Goal: Task Accomplishment & Management: Complete application form

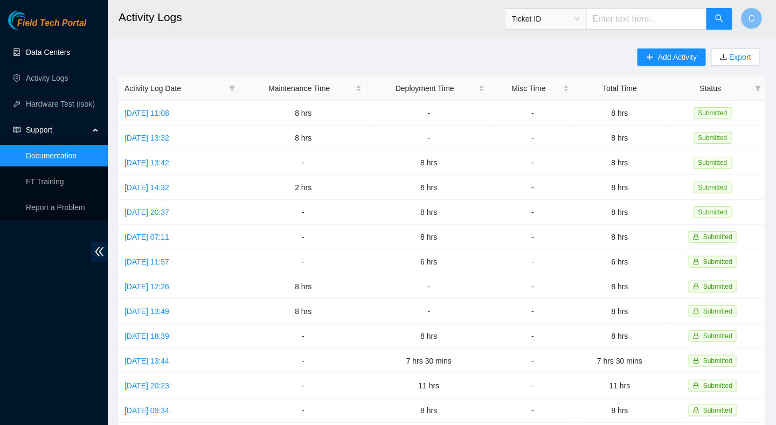
click at [38, 48] on link "Data Centers" at bounding box center [48, 52] width 44 height 9
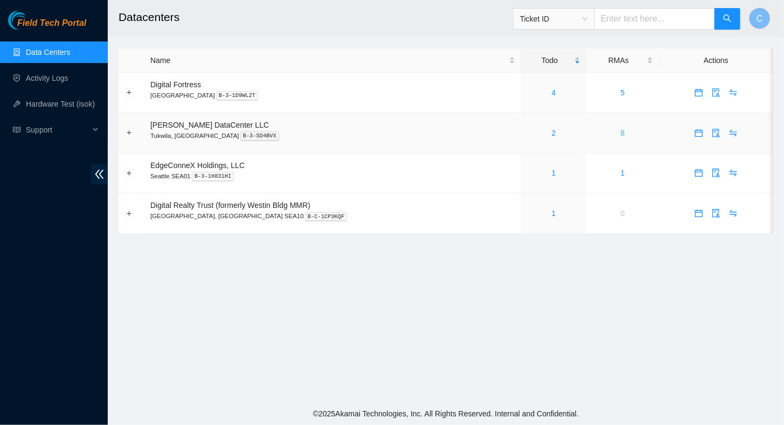
click at [620, 134] on link "8" at bounding box center [622, 133] width 4 height 9
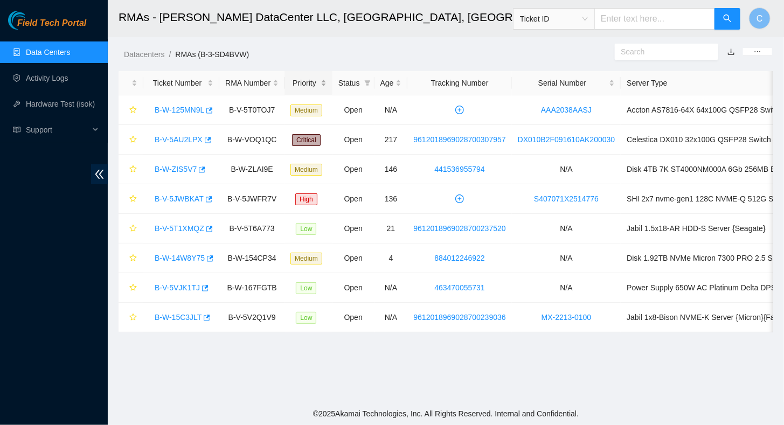
click at [300, 83] on div "Priority" at bounding box center [308, 83] width 36 height 12
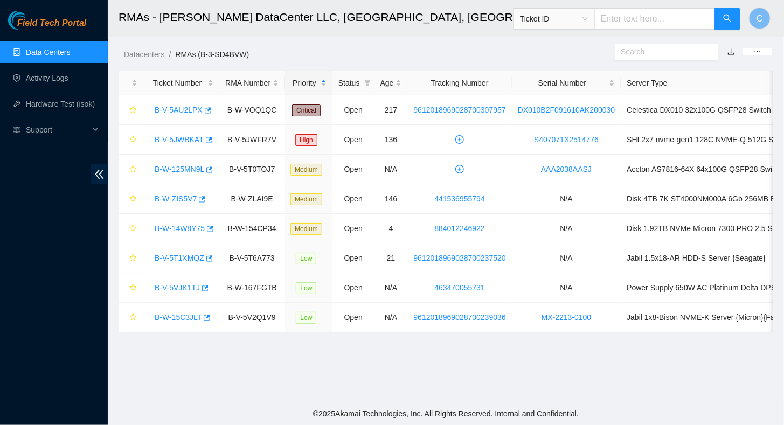
click at [37, 48] on link "Data Centers" at bounding box center [48, 52] width 44 height 9
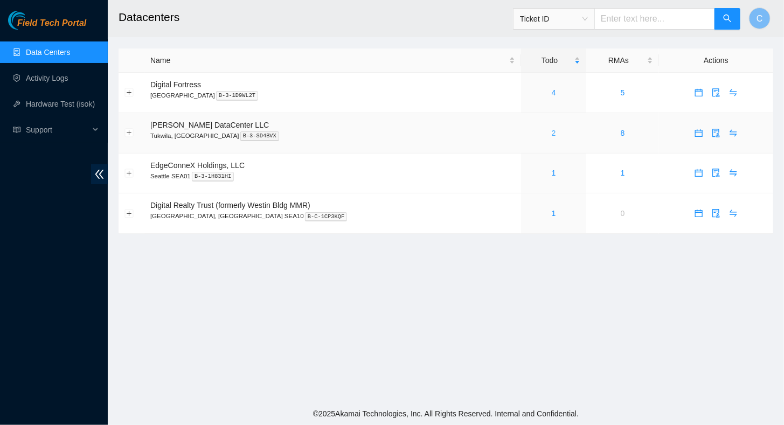
click at [551, 135] on link "2" at bounding box center [553, 133] width 4 height 9
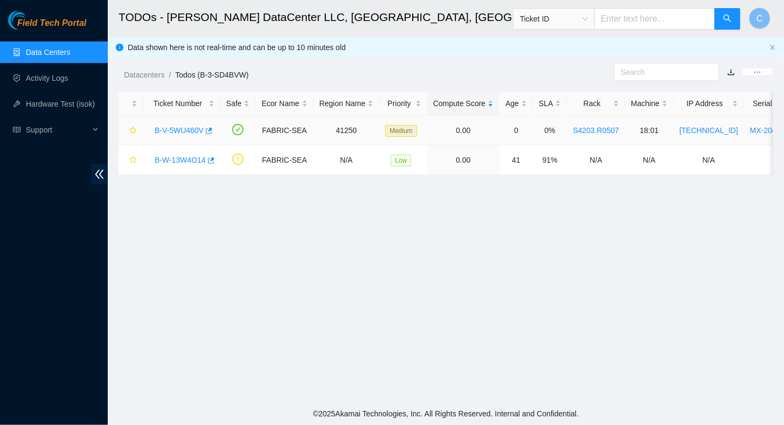
click at [195, 131] on link "B-V-5WU460V" at bounding box center [179, 130] width 49 height 9
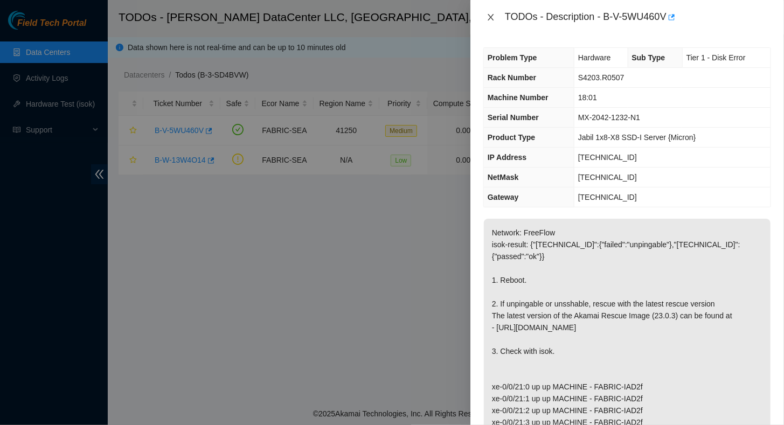
click at [490, 17] on icon "close" at bounding box center [490, 17] width 6 height 6
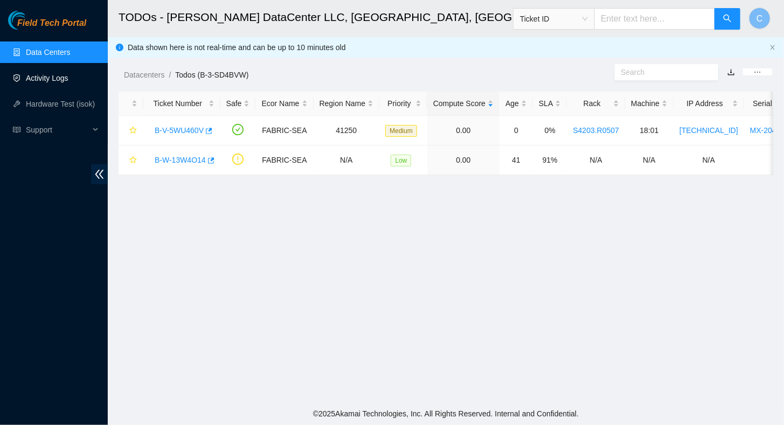
click at [48, 81] on link "Activity Logs" at bounding box center [47, 78] width 43 height 9
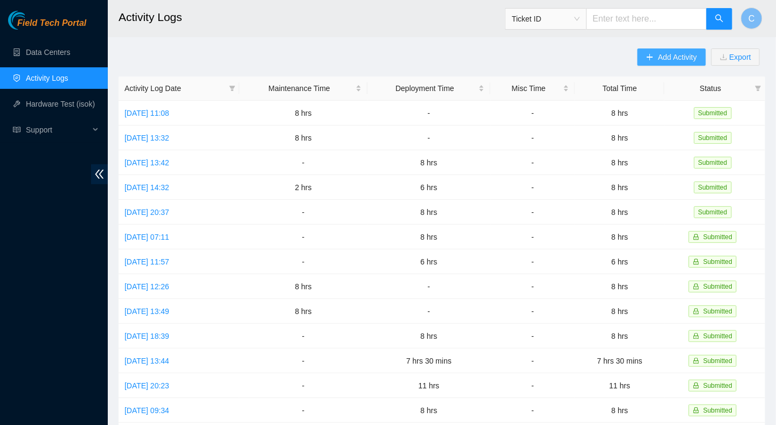
click at [655, 55] on button "Add Activity" at bounding box center [671, 56] width 68 height 17
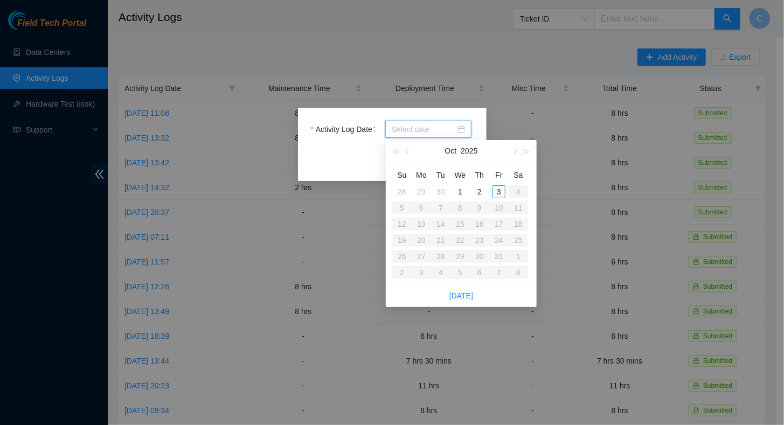
click at [416, 131] on input "Activity Log Date" at bounding box center [424, 129] width 64 height 12
type input "2025-09-30"
type input "2025-10-03"
click at [496, 190] on div "3" at bounding box center [498, 191] width 13 height 13
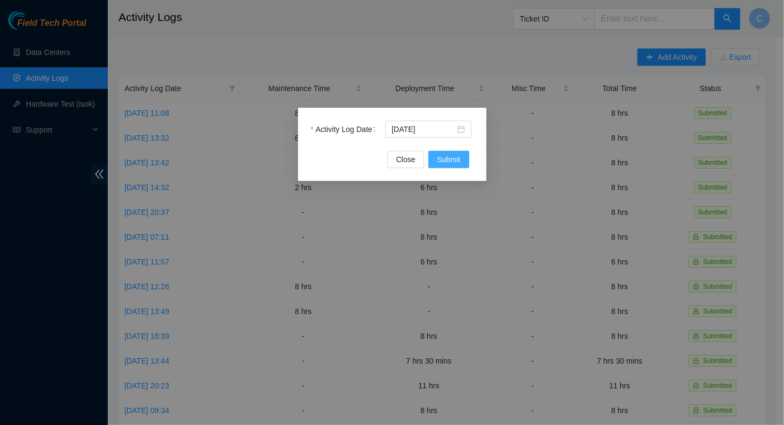
click at [449, 160] on span "Submit" at bounding box center [449, 159] width 24 height 12
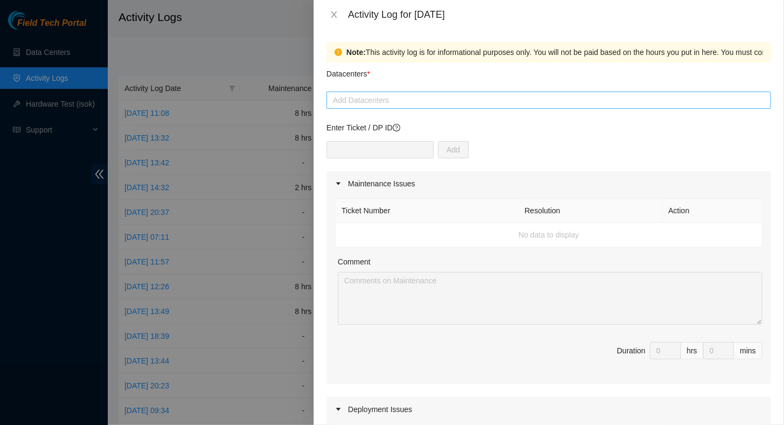
click at [359, 100] on div at bounding box center [548, 100] width 439 height 13
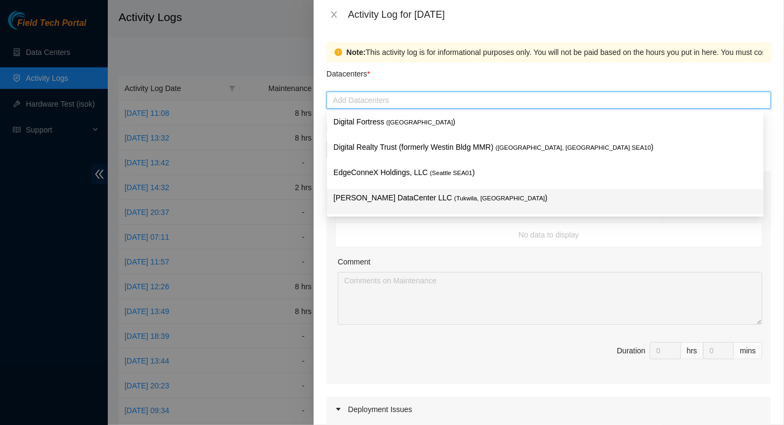
click at [365, 203] on p "Sabey DataCenter LLC ( Tukwila, WA )" at bounding box center [544, 198] width 423 height 12
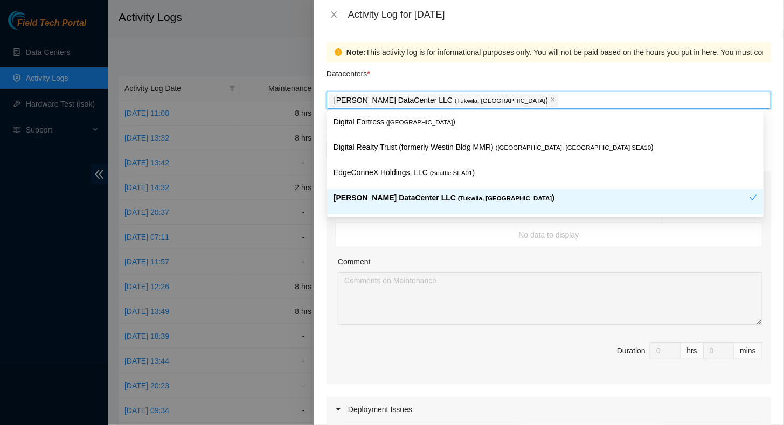
click at [476, 261] on div "Comment" at bounding box center [550, 264] width 424 height 16
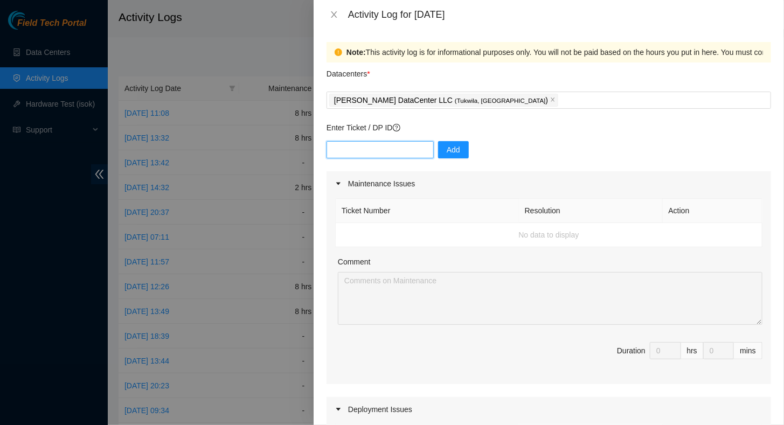
click at [358, 149] on input "text" at bounding box center [379, 149] width 107 height 17
paste input "B-V-5XEOHTV"
type input "B-V-5XEOHTV"
click at [446, 154] on span "Add" at bounding box center [452, 150] width 13 height 12
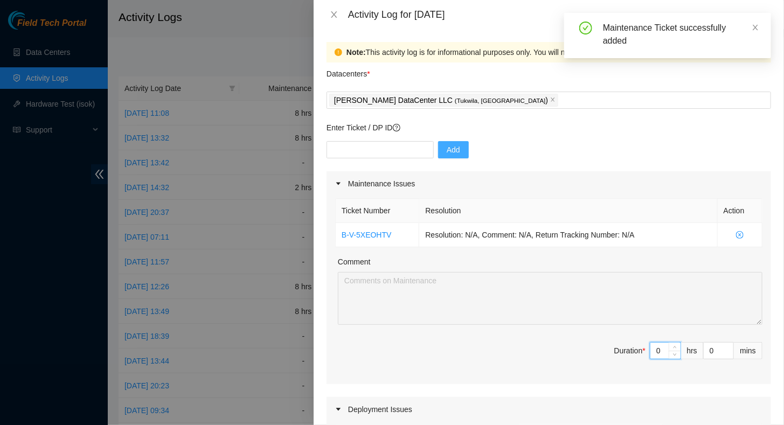
drag, startPoint x: 653, startPoint y: 351, endPoint x: 618, endPoint y: 352, distance: 35.0
click at [627, 355] on span "Duration * 0 hrs 0 mins" at bounding box center [548, 357] width 427 height 30
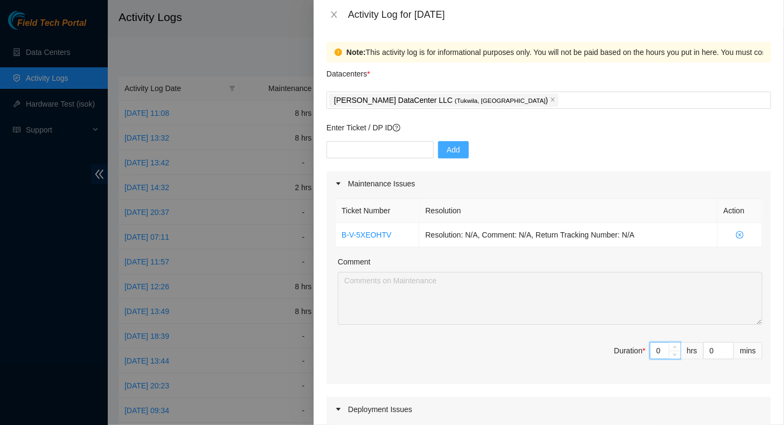
type input "5"
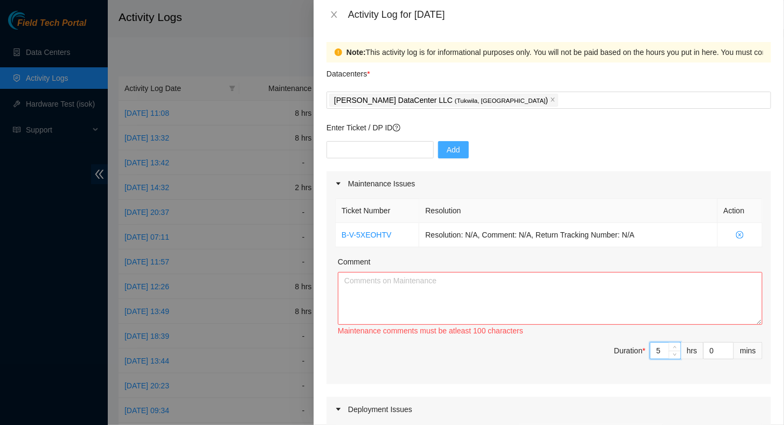
type input "5"
click at [413, 301] on textarea "Comment" at bounding box center [550, 298] width 424 height 53
click at [623, 288] on textarea "Comment" at bounding box center [550, 298] width 424 height 53
paste textarea "Helped Ethan and Aiden with a fiber ticket in S4203.R0201 {PP} (tracing line th…"
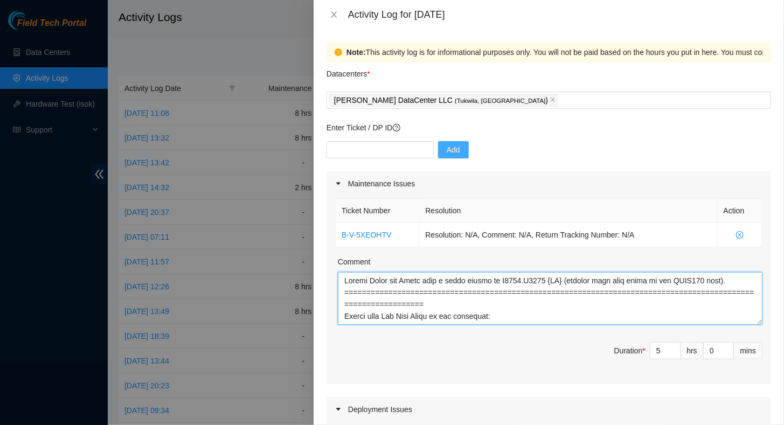
click at [524, 313] on textarea "Comment" at bounding box center [550, 298] width 424 height 53
drag, startPoint x: 641, startPoint y: 286, endPoint x: 339, endPoint y: 311, distance: 302.6
click at [339, 311] on textarea "Comment" at bounding box center [550, 298] width 424 height 53
type textarea "Helped Ethan and Aiden with a fiber ticket in S4203.R0201 {PP} (tracing line th…"
drag, startPoint x: 554, startPoint y: 308, endPoint x: 588, endPoint y: 303, distance: 34.3
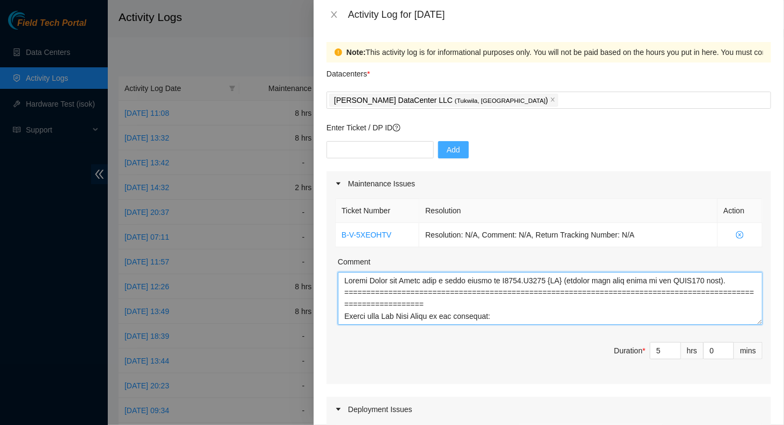
click at [554, 307] on textarea "Comment" at bounding box center [550, 298] width 424 height 53
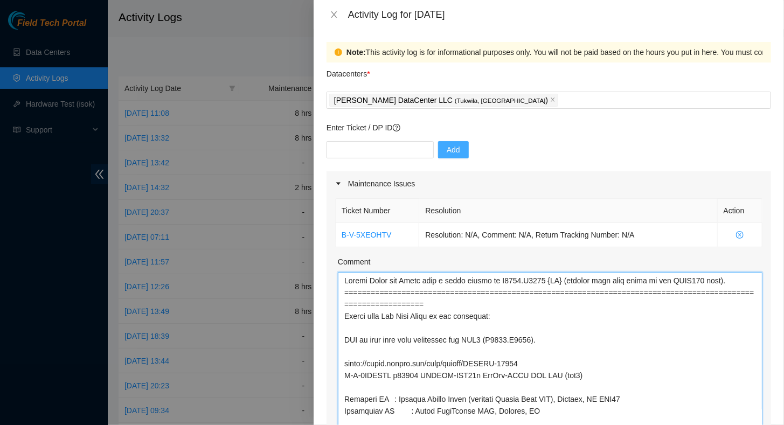
drag, startPoint x: 749, startPoint y: 322, endPoint x: 718, endPoint y: 452, distance: 133.9
click at [718, 424] on html "Field Tech Portal Data Centers Activity Logs Hardware Test (isok) Support Activ…" at bounding box center [392, 212] width 784 height 425
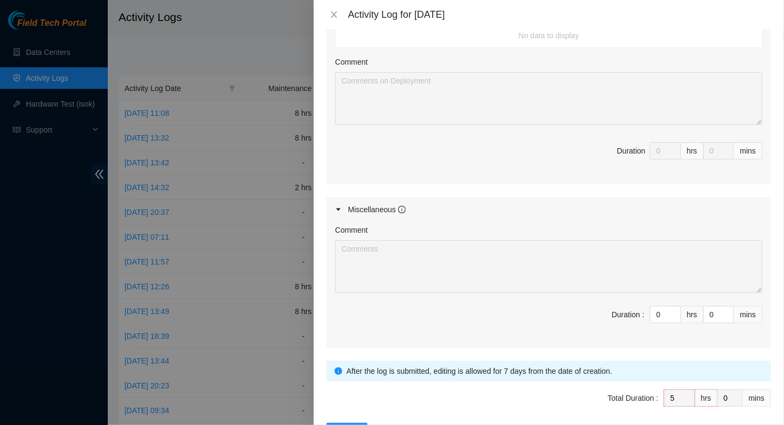
scroll to position [592, 0]
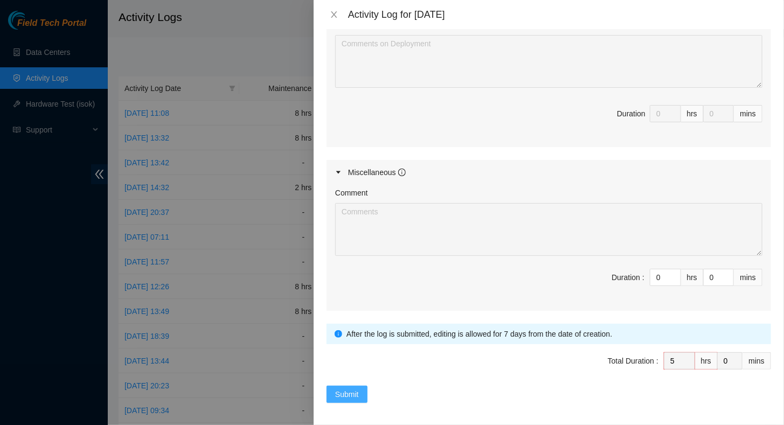
click at [342, 390] on span "Submit" at bounding box center [347, 394] width 24 height 12
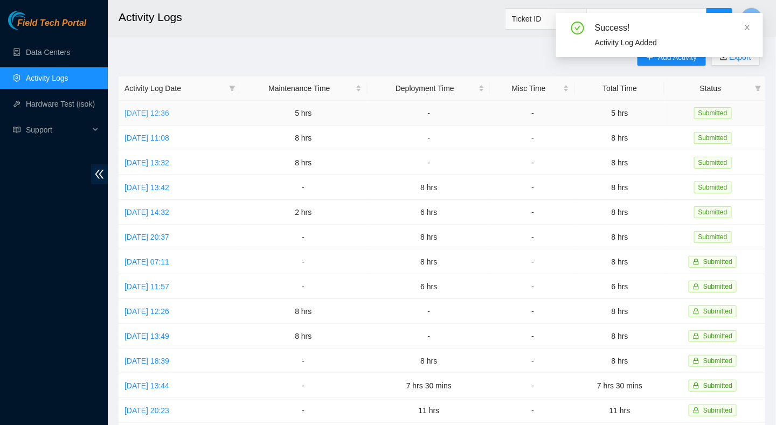
click at [158, 112] on link "Fri, 03 Oct 2025 12:36" at bounding box center [146, 113] width 45 height 9
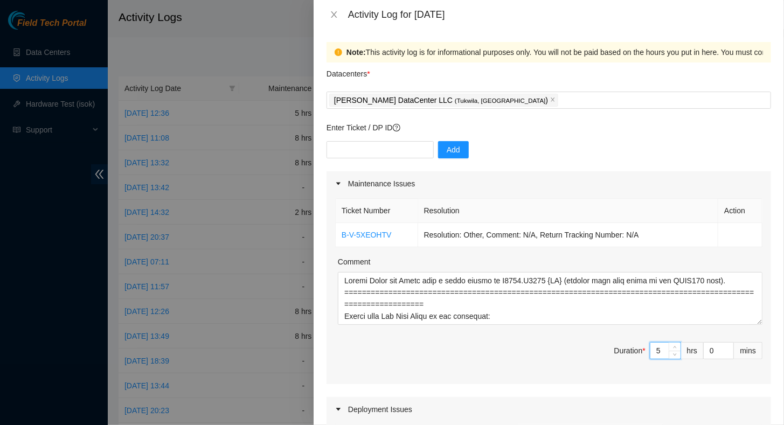
drag, startPoint x: 653, startPoint y: 350, endPoint x: 612, endPoint y: 348, distance: 41.5
click at [612, 348] on span "Duration * 5 hrs 0 mins" at bounding box center [548, 357] width 427 height 30
click at [667, 136] on div "Enter Ticket / DP ID Add" at bounding box center [548, 147] width 444 height 50
drag, startPoint x: 646, startPoint y: 348, endPoint x: 635, endPoint y: 349, distance: 10.8
click at [635, 349] on span "Duration * 5 hrs 0 mins" at bounding box center [548, 357] width 427 height 30
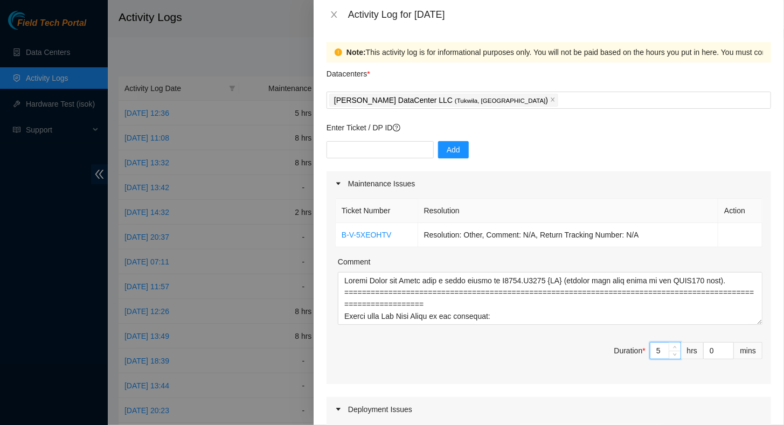
type input "6"
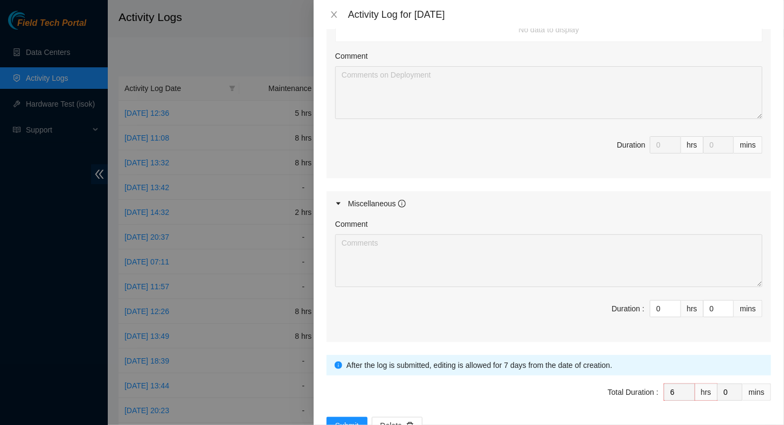
type input "6"
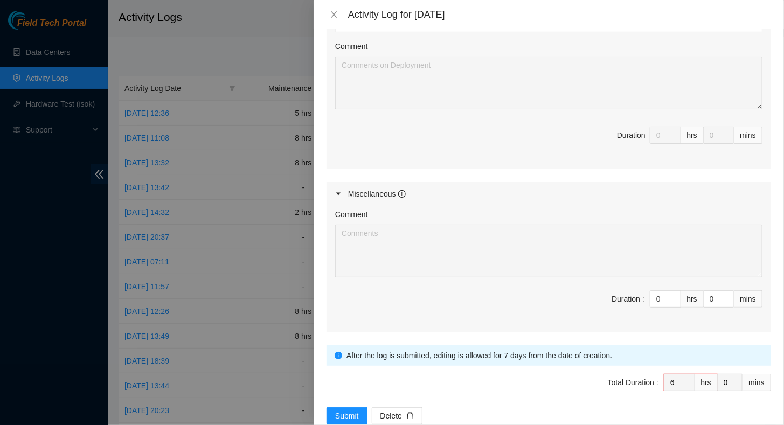
scroll to position [462, 0]
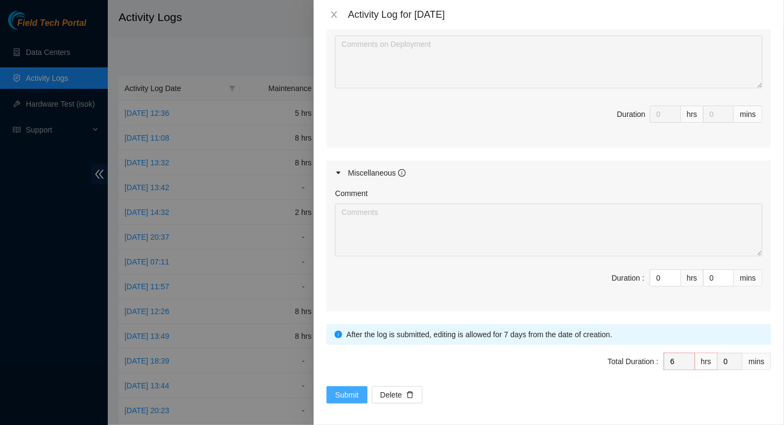
click at [346, 393] on span "Submit" at bounding box center [347, 395] width 24 height 12
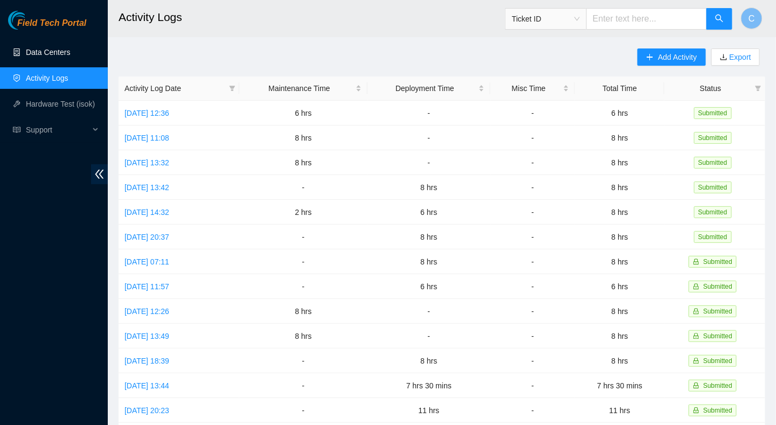
click at [44, 57] on link "Data Centers" at bounding box center [48, 52] width 44 height 9
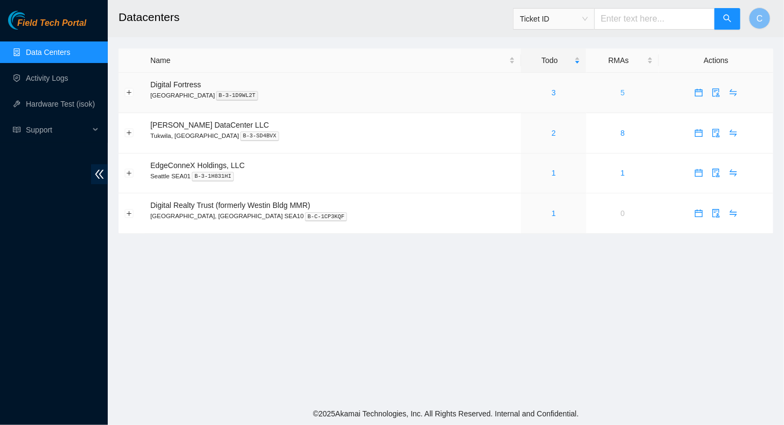
click at [620, 91] on link "5" at bounding box center [622, 92] width 4 height 9
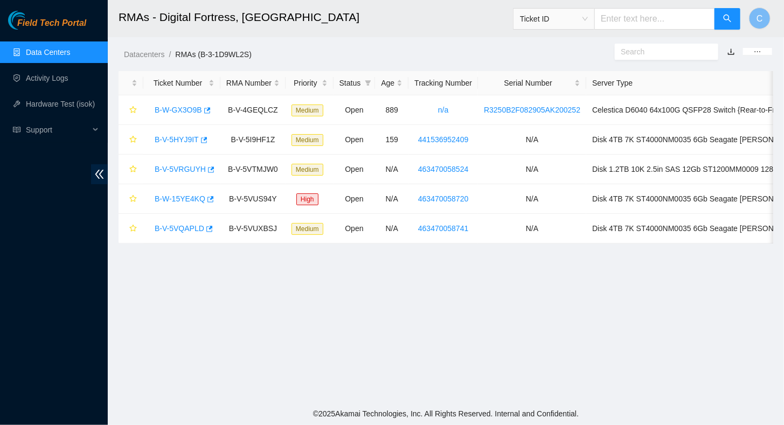
click at [43, 53] on link "Data Centers" at bounding box center [48, 52] width 44 height 9
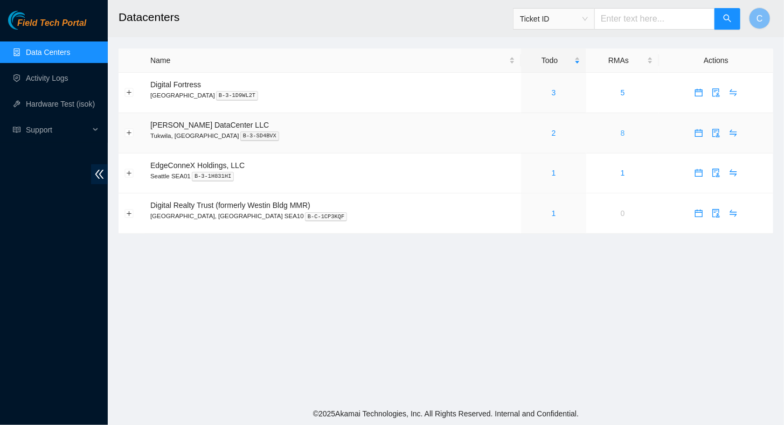
click at [620, 132] on link "8" at bounding box center [622, 133] width 4 height 9
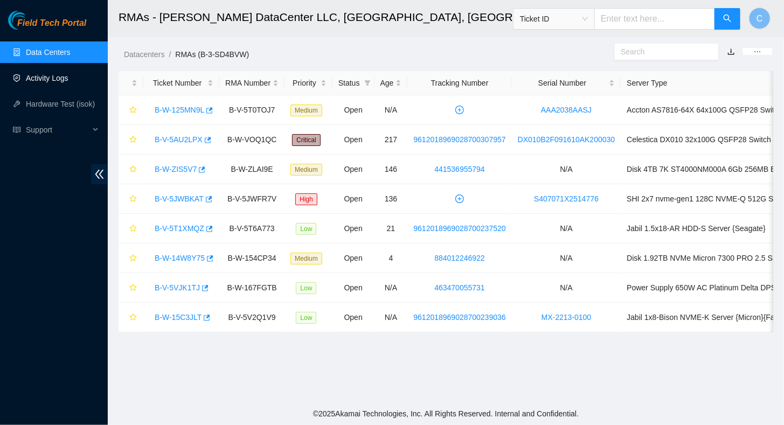
click at [26, 75] on link "Activity Logs" at bounding box center [47, 78] width 43 height 9
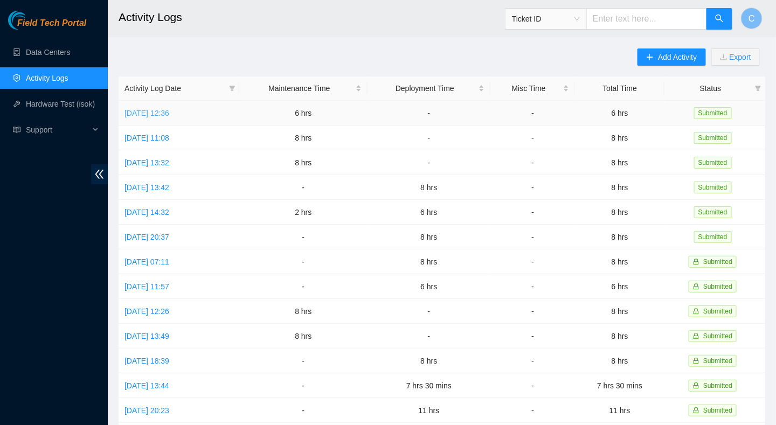
click at [149, 111] on link "Fri, 03 Oct 2025 12:36" at bounding box center [146, 113] width 45 height 9
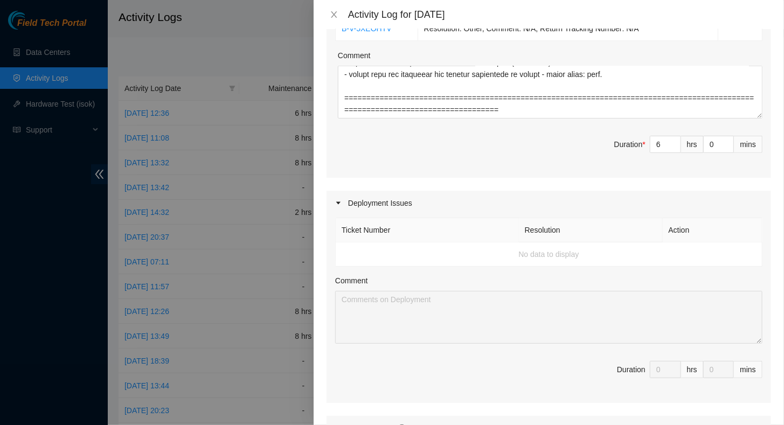
scroll to position [215, 0]
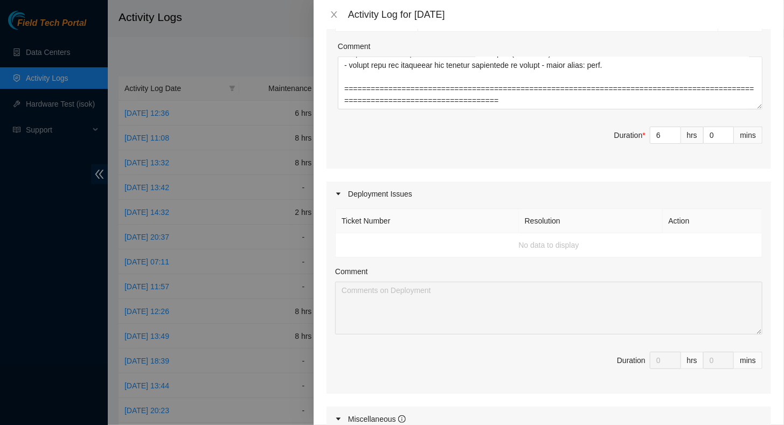
click at [623, 109] on div "Ticket Number Resolution Action B-V-5XEOHTV Resolution: Other, Comment: N/A, Re…" at bounding box center [548, 75] width 444 height 188
click at [623, 101] on textarea "Comment" at bounding box center [550, 83] width 424 height 53
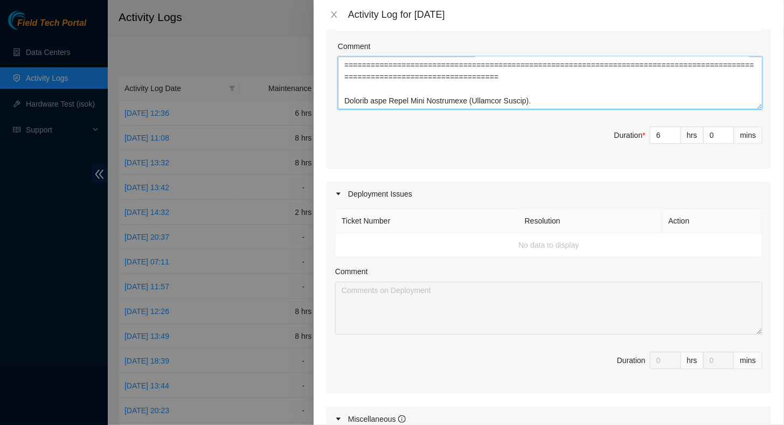
scroll to position [483, 0]
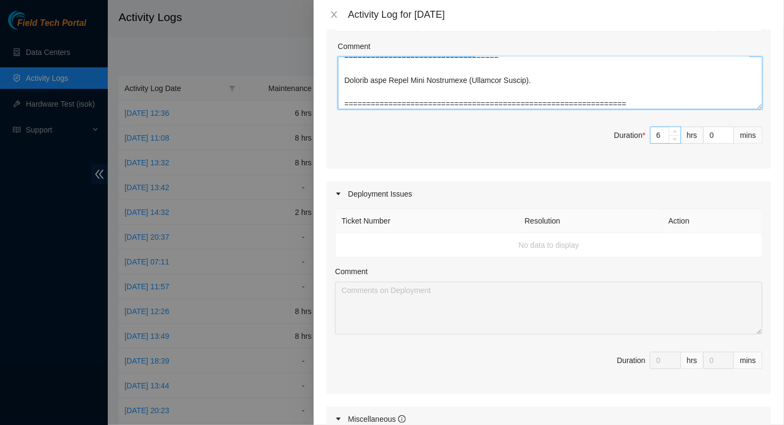
type textarea "Helped Ethan and Aiden with a fiber ticket in S4203.R0201 {PP} (tracing line th…"
drag, startPoint x: 656, startPoint y: 137, endPoint x: 624, endPoint y: 139, distance: 32.9
click at [627, 138] on span "Duration * 6 hrs 0 mins" at bounding box center [548, 142] width 427 height 30
type input "8"
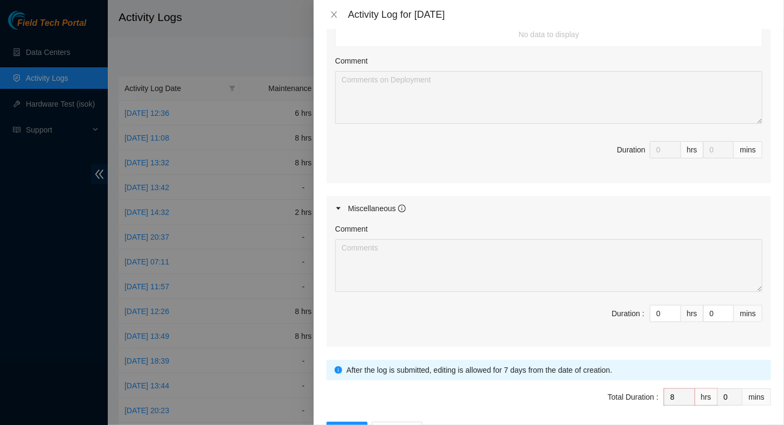
scroll to position [462, 0]
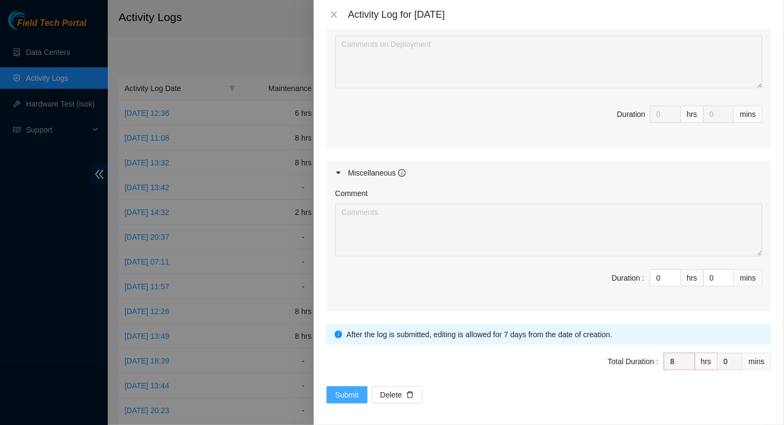
type input "8"
click at [351, 392] on span "Submit" at bounding box center [347, 395] width 24 height 12
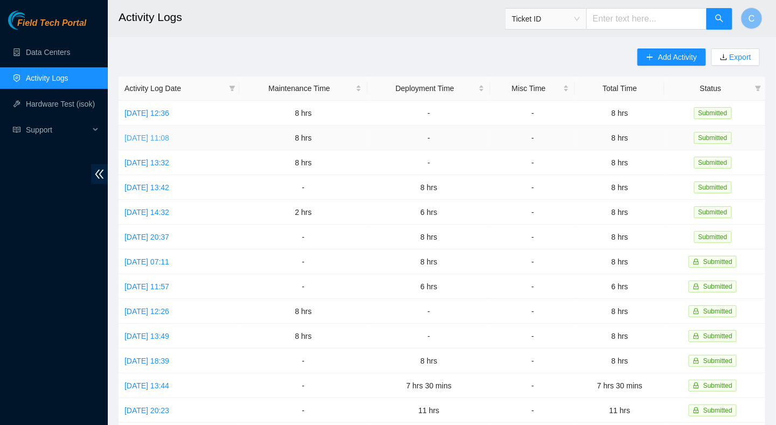
click at [160, 135] on link "[DATE] 11:08" at bounding box center [146, 138] width 45 height 9
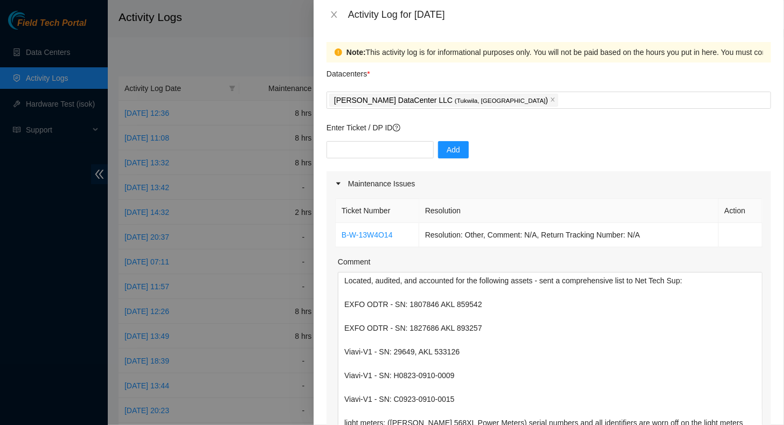
drag, startPoint x: 749, startPoint y: 320, endPoint x: 702, endPoint y: 452, distance: 139.5
click at [702, 424] on html "Field Tech Portal Data Centers Activity Logs Hardware Test (isok) Support Activ…" at bounding box center [392, 212] width 784 height 425
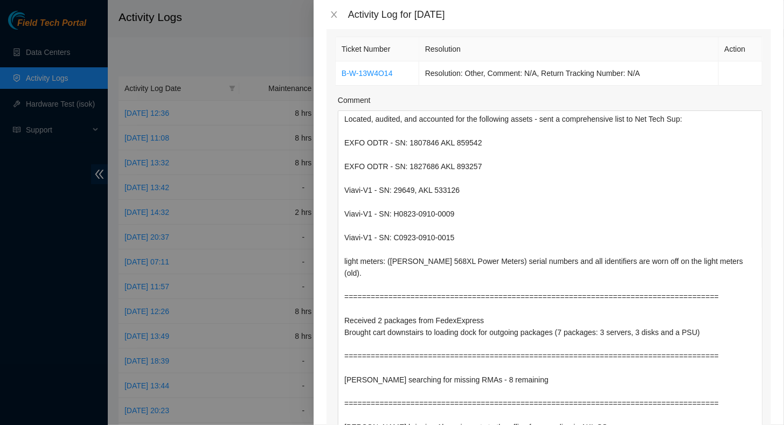
drag, startPoint x: 750, startPoint y: 291, endPoint x: 712, endPoint y: 452, distance: 165.4
click at [712, 424] on html "Field Tech Portal Data Centers Activity Logs Hardware Test (isok) Support Activ…" at bounding box center [392, 212] width 784 height 425
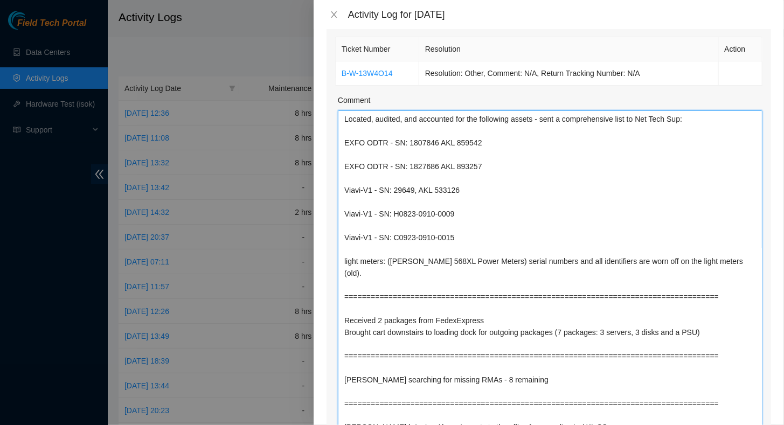
drag, startPoint x: 738, startPoint y: 284, endPoint x: 339, endPoint y: 115, distance: 432.9
click at [339, 115] on textarea "Located, audited, and accounted for the following assets - sent a comprehensive…" at bounding box center [550, 282] width 424 height 345
click at [526, 389] on textarea "Located, audited, and accounted for the following assets - sent a comprehensive…" at bounding box center [550, 282] width 424 height 345
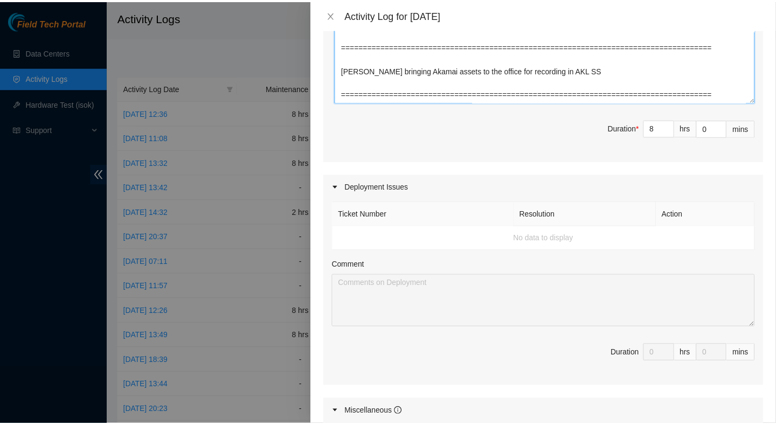
scroll to position [754, 0]
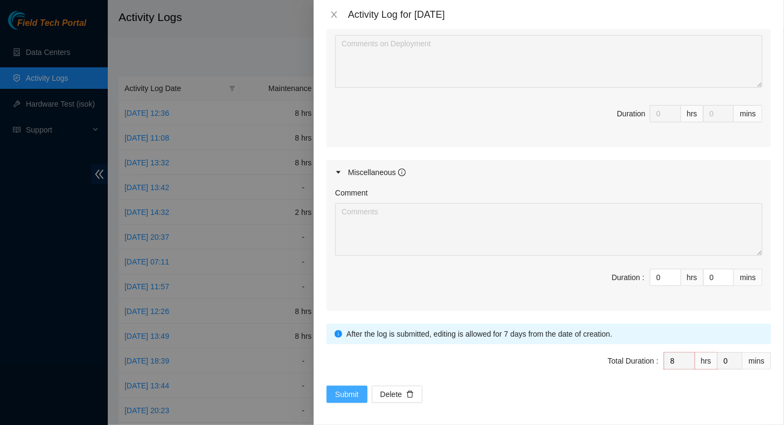
click at [345, 390] on span "Submit" at bounding box center [347, 394] width 24 height 12
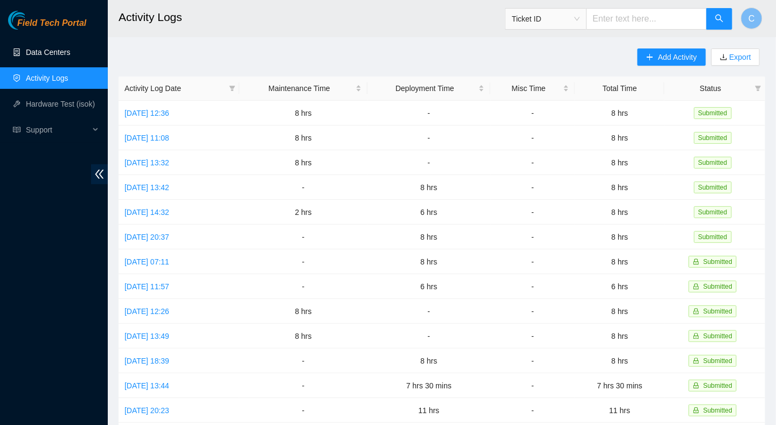
click at [37, 54] on link "Data Centers" at bounding box center [48, 52] width 44 height 9
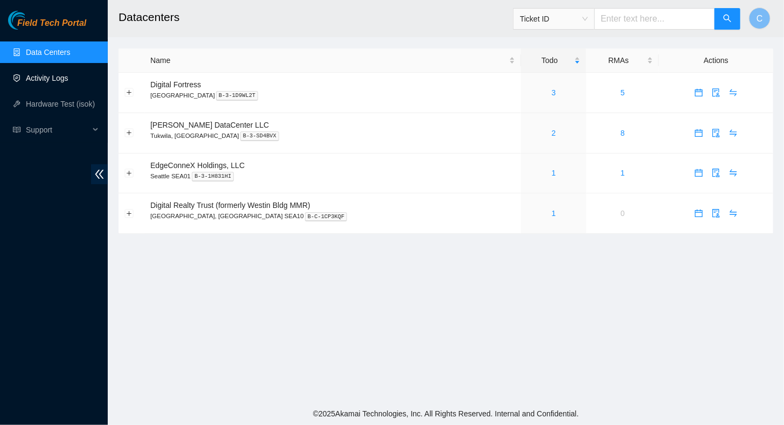
click at [41, 77] on link "Activity Logs" at bounding box center [47, 78] width 43 height 9
